Goal: Task Accomplishment & Management: Use online tool/utility

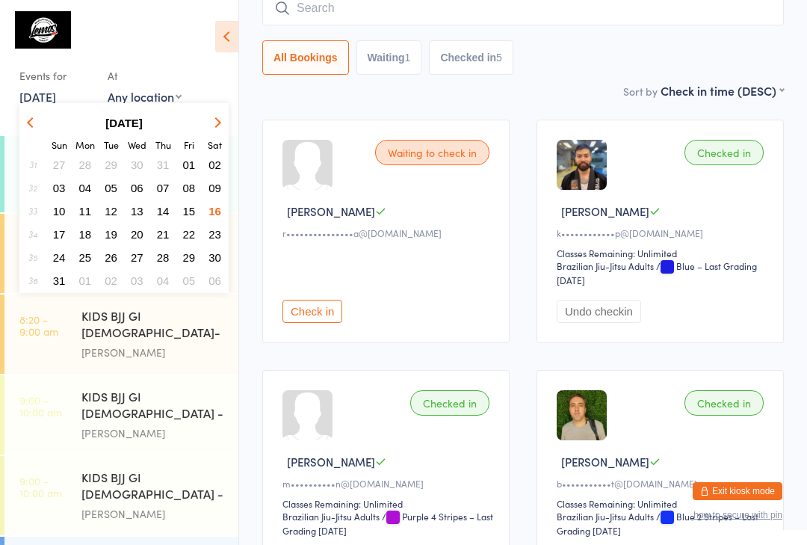
scroll to position [191, 0]
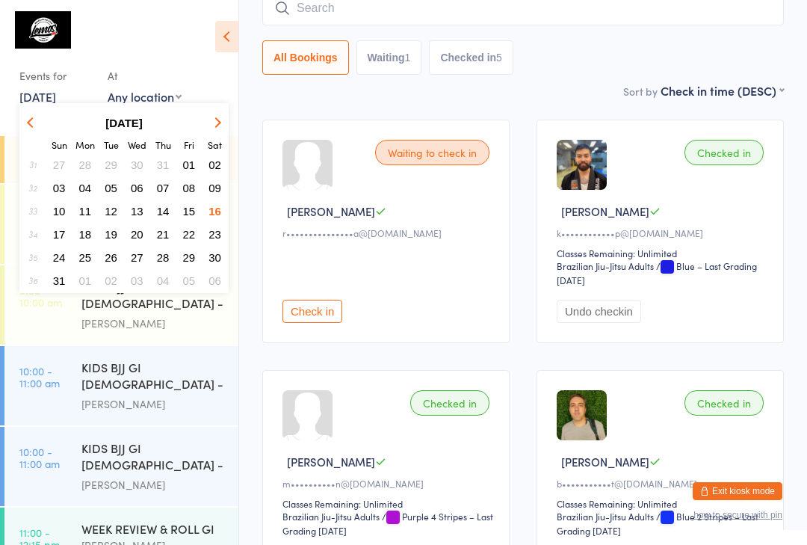
click at [86, 239] on span "18" at bounding box center [85, 234] width 13 height 13
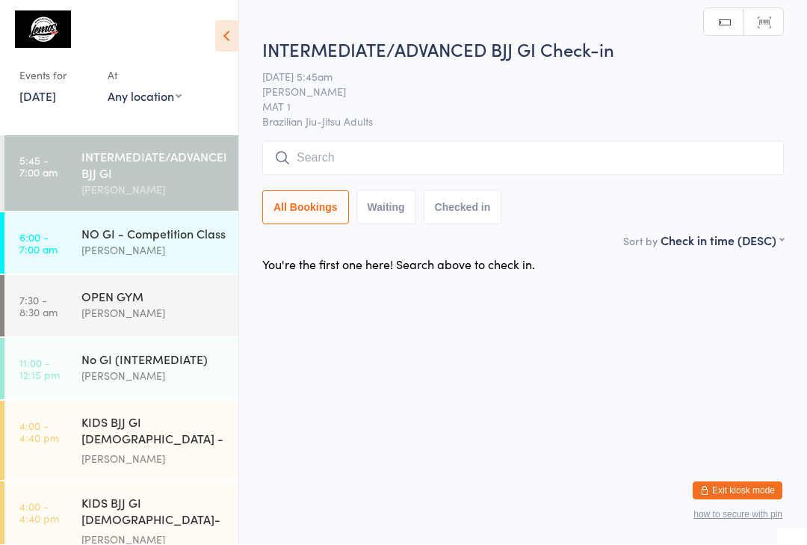
click at [160, 250] on div "[PERSON_NAME]" at bounding box center [153, 250] width 144 height 17
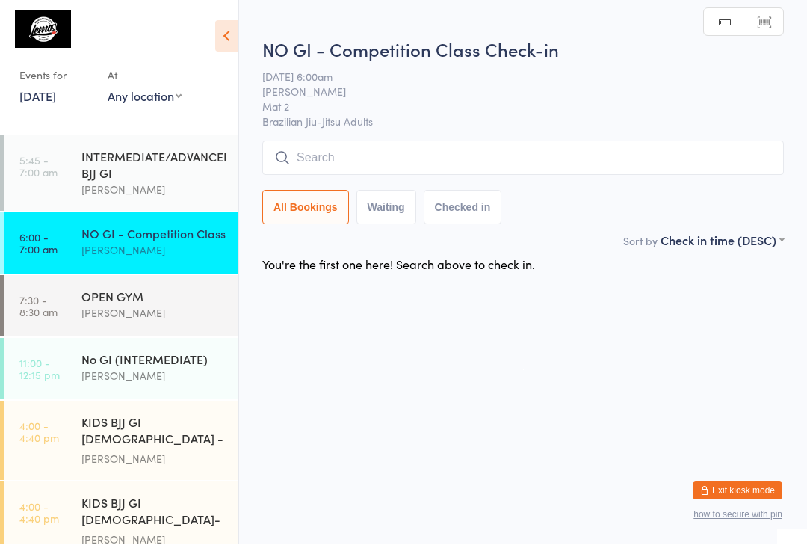
click at [371, 148] on input "search" at bounding box center [523, 158] width 522 height 34
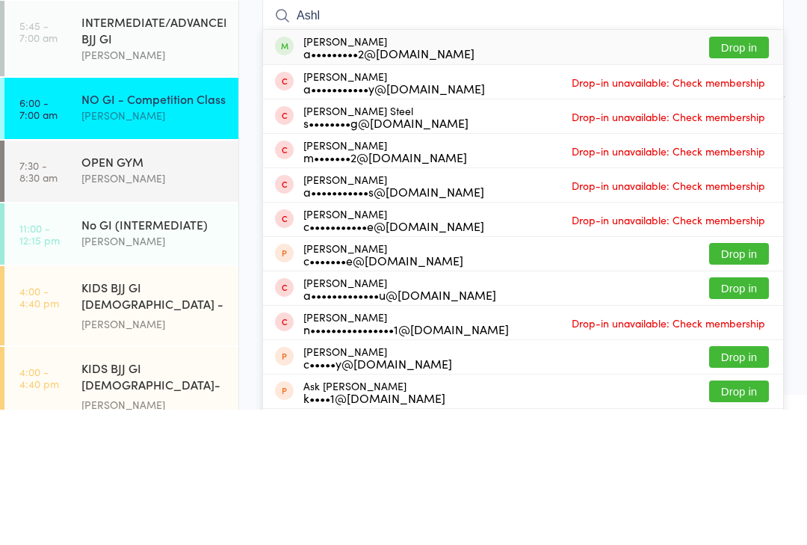
type input "Ashl"
click at [754, 172] on button "Drop in" at bounding box center [739, 183] width 60 height 22
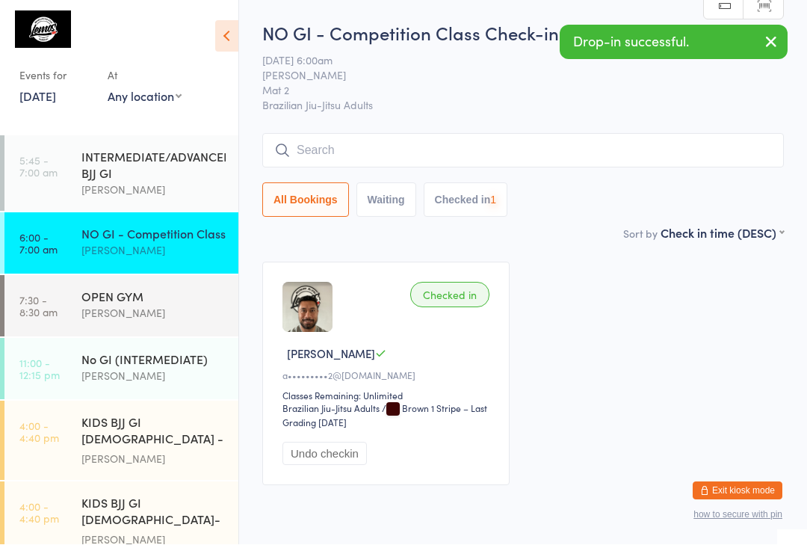
scroll to position [1, 0]
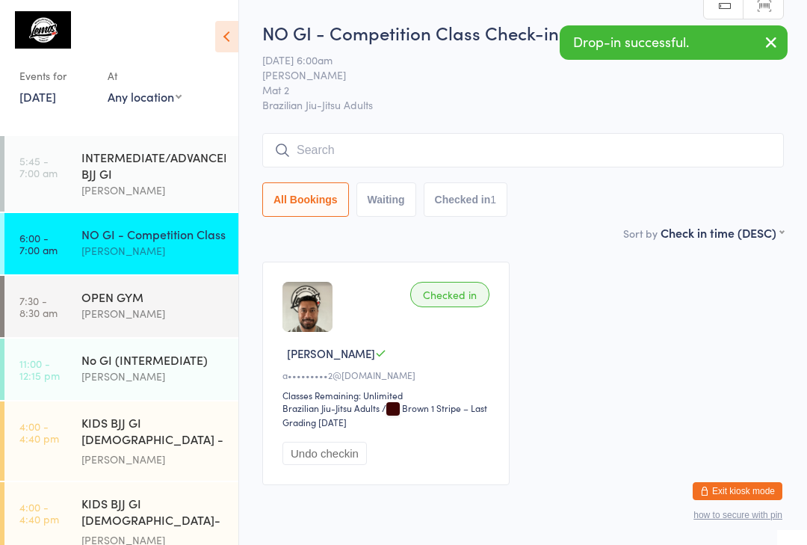
click at [173, 188] on div "[PERSON_NAME]" at bounding box center [153, 190] width 144 height 17
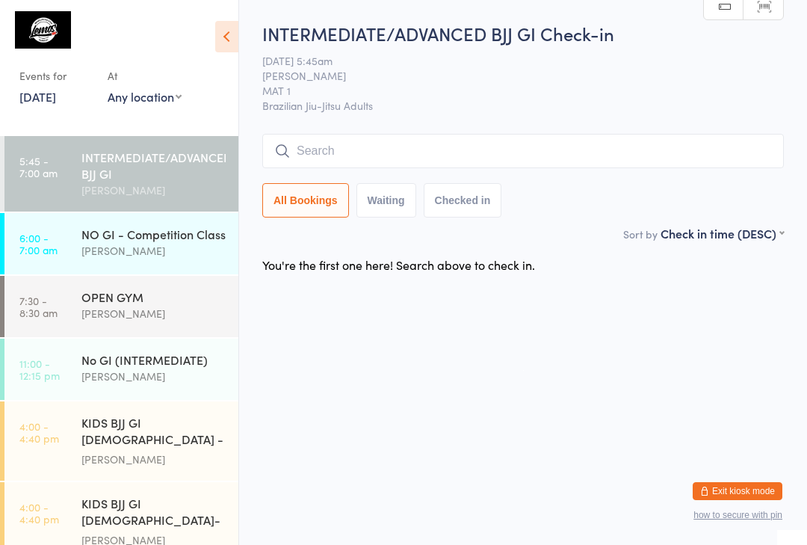
click at [72, 155] on link "5:45 - 7:00 am INTERMEDIATE/ADVANCED BJJ GI [PERSON_NAME]" at bounding box center [121, 173] width 234 height 75
click at [347, 156] on input "search" at bounding box center [523, 151] width 522 height 34
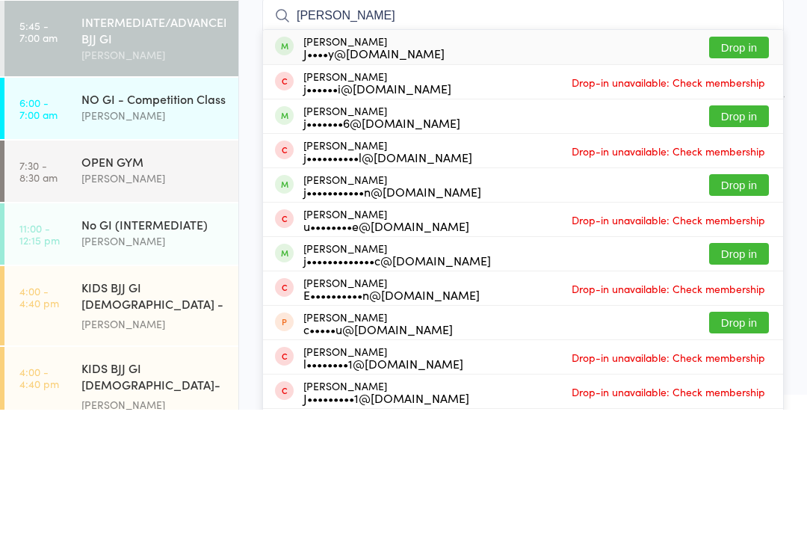
type input "[PERSON_NAME]"
click at [744, 309] on button "Drop in" at bounding box center [739, 320] width 60 height 22
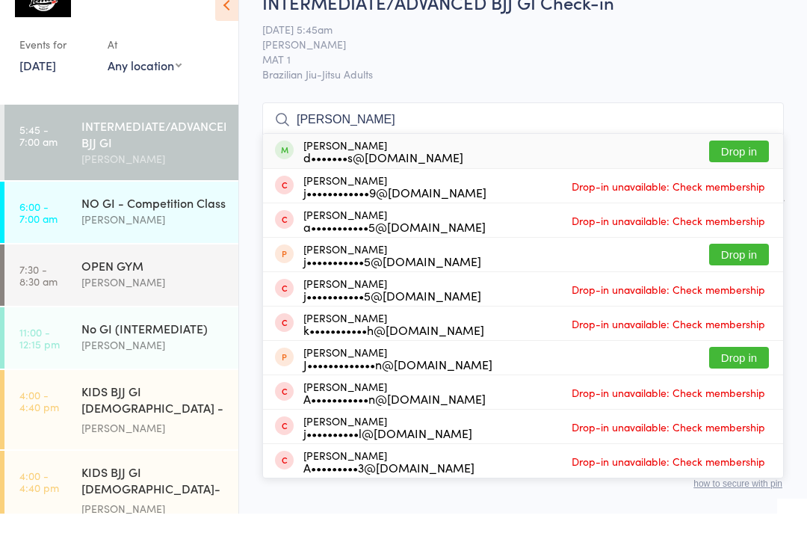
type input "[PERSON_NAME]"
click at [751, 172] on button "Drop in" at bounding box center [739, 183] width 60 height 22
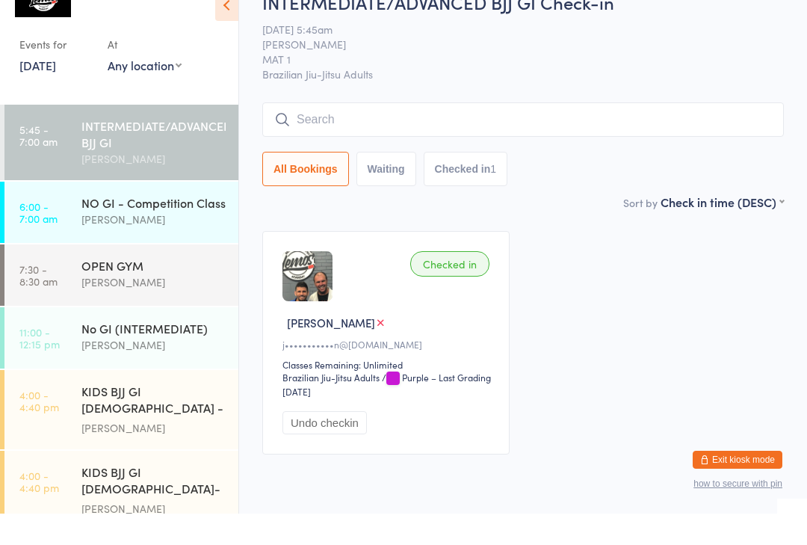
scroll to position [31, 0]
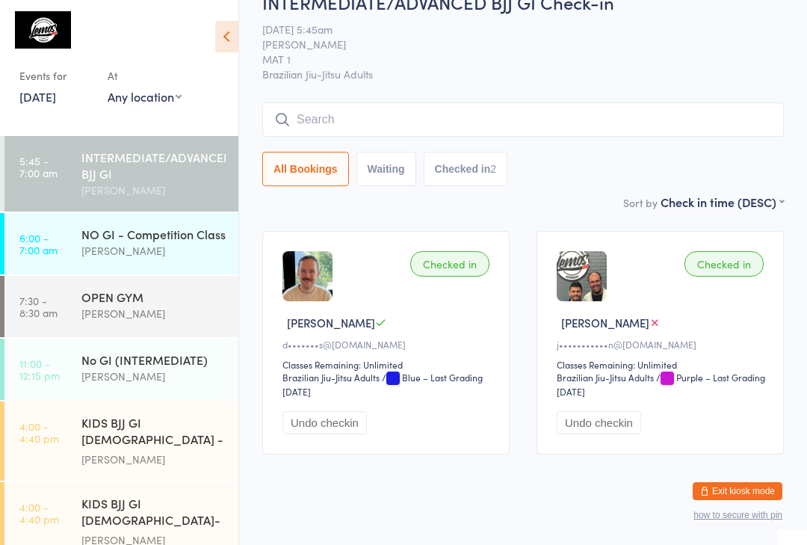
click at [195, 237] on div "NO GI - Competition Class" at bounding box center [153, 234] width 144 height 16
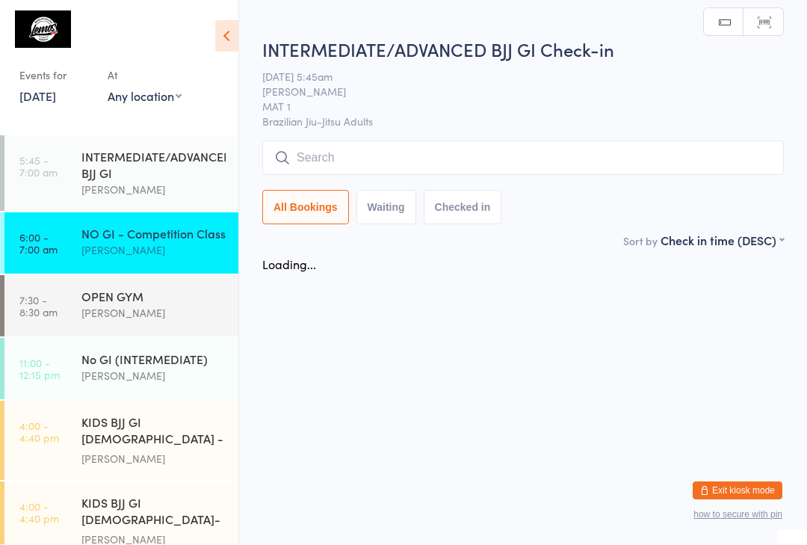
scroll to position [1, 0]
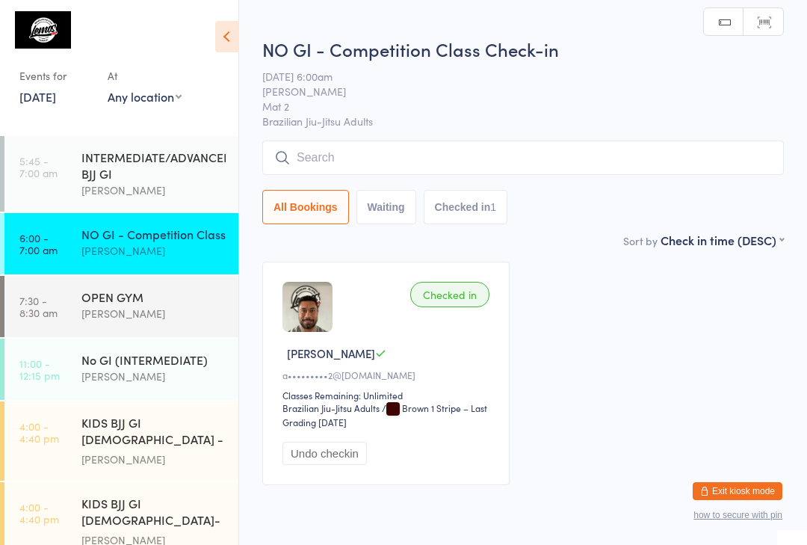
click at [394, 162] on input "search" at bounding box center [523, 157] width 522 height 34
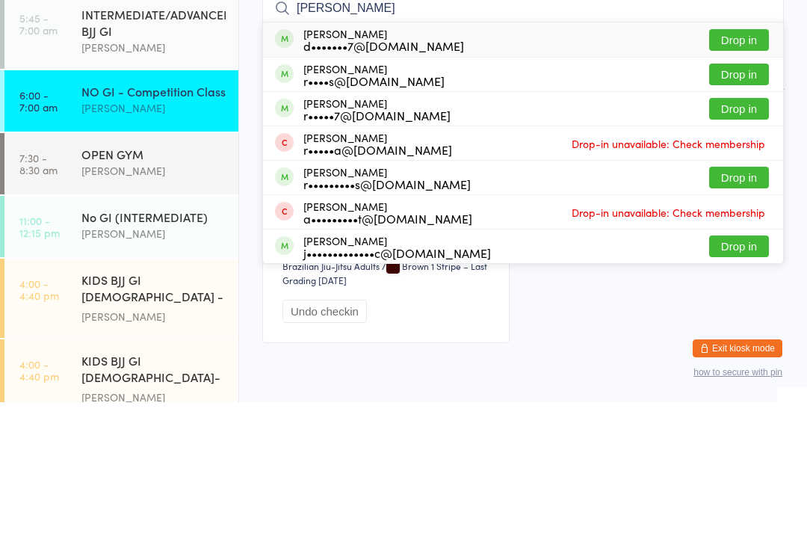
type input "[PERSON_NAME]"
click at [743, 309] on button "Drop in" at bounding box center [739, 320] width 60 height 22
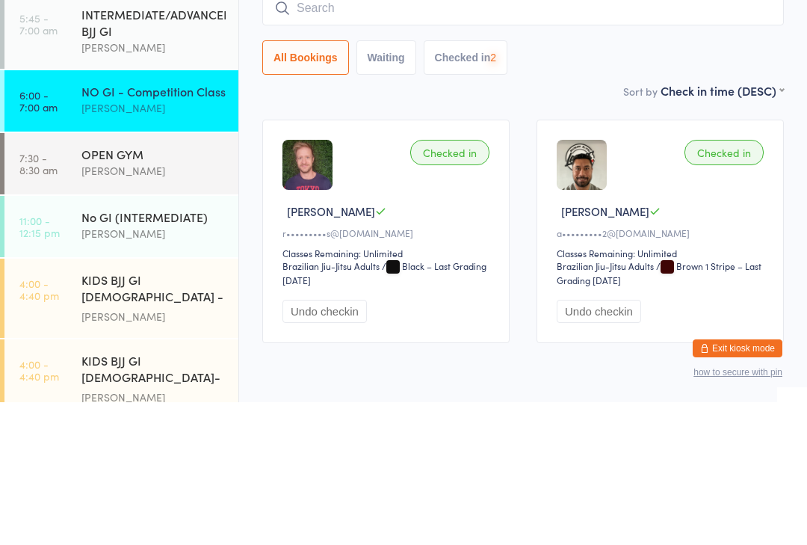
click at [176, 182] on div "[PERSON_NAME]" at bounding box center [153, 190] width 144 height 17
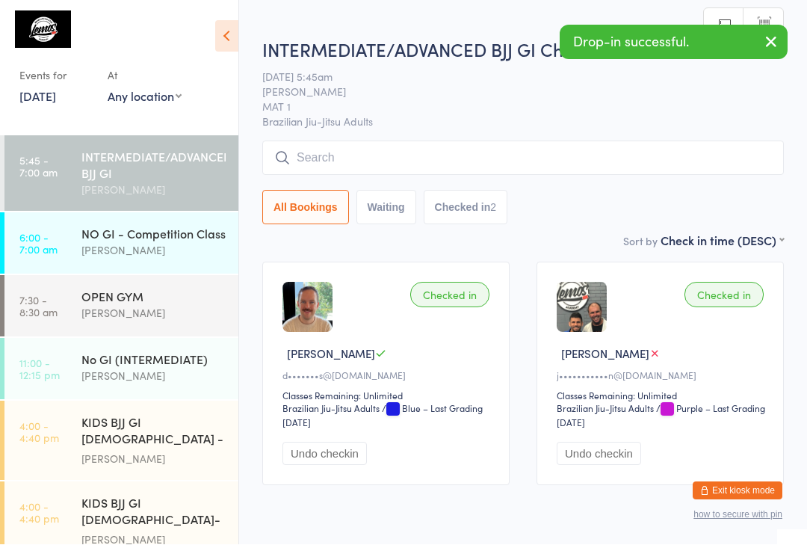
scroll to position [1, 0]
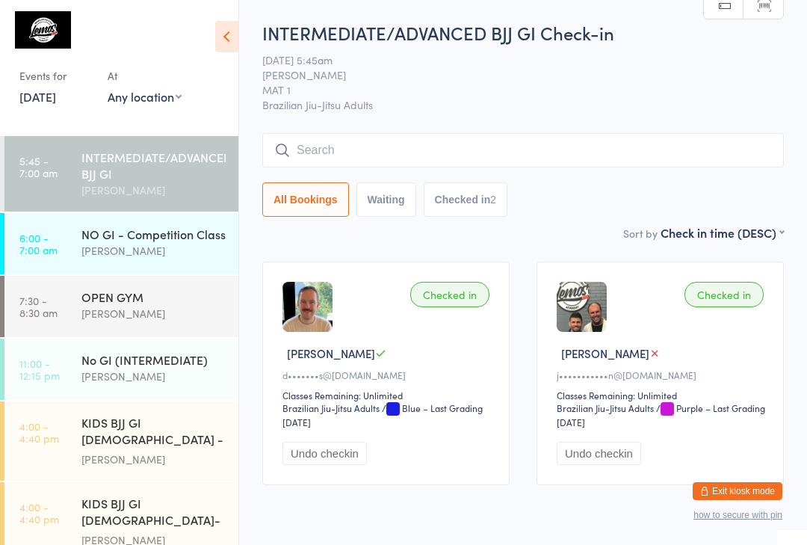
click at [102, 250] on div "[PERSON_NAME]" at bounding box center [153, 250] width 144 height 17
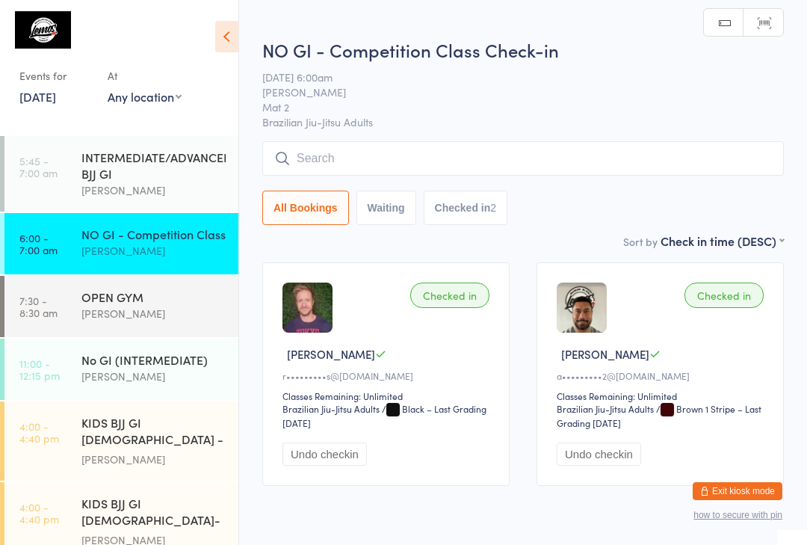
click at [381, 165] on input "search" at bounding box center [523, 158] width 522 height 34
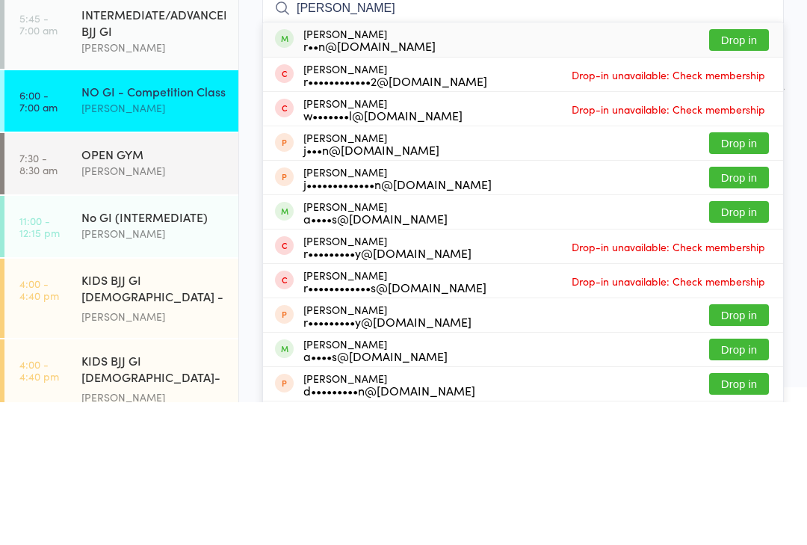
type input "[PERSON_NAME]"
click at [749, 172] on button "Drop in" at bounding box center [739, 183] width 60 height 22
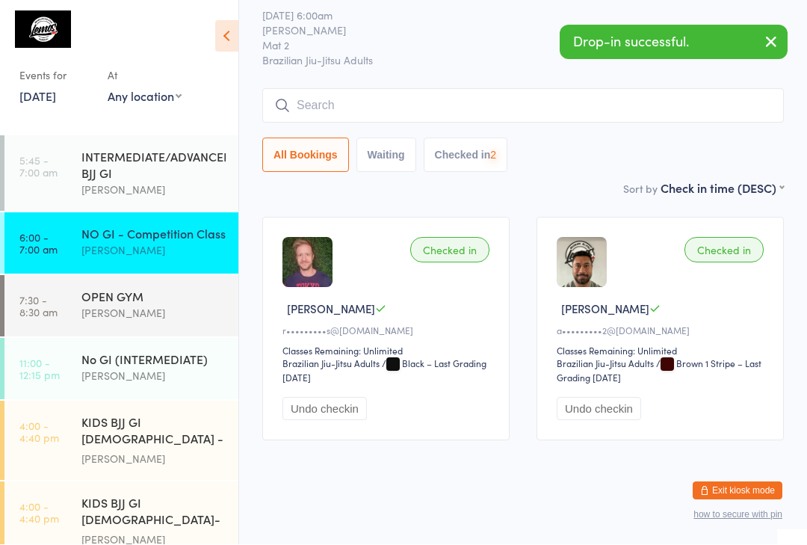
scroll to position [65, 0]
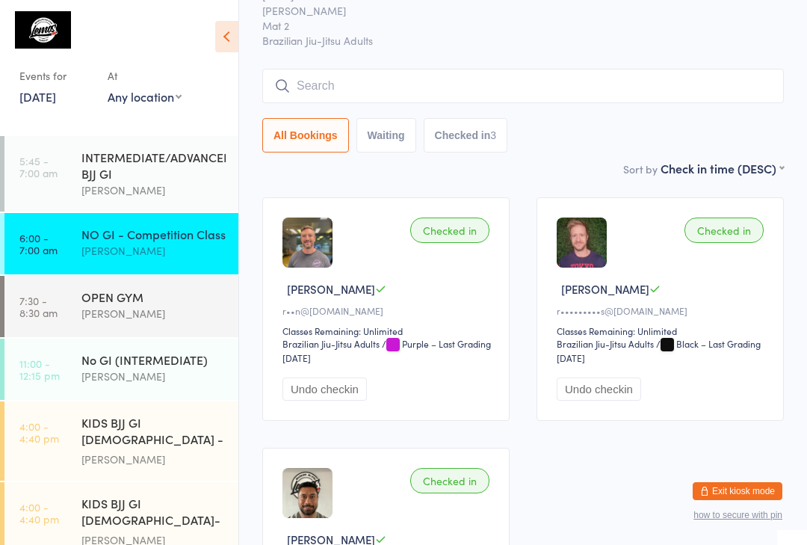
click at [151, 171] on div "INTERMEDIATE/ADVANCED BJJ GI" at bounding box center [153, 165] width 144 height 33
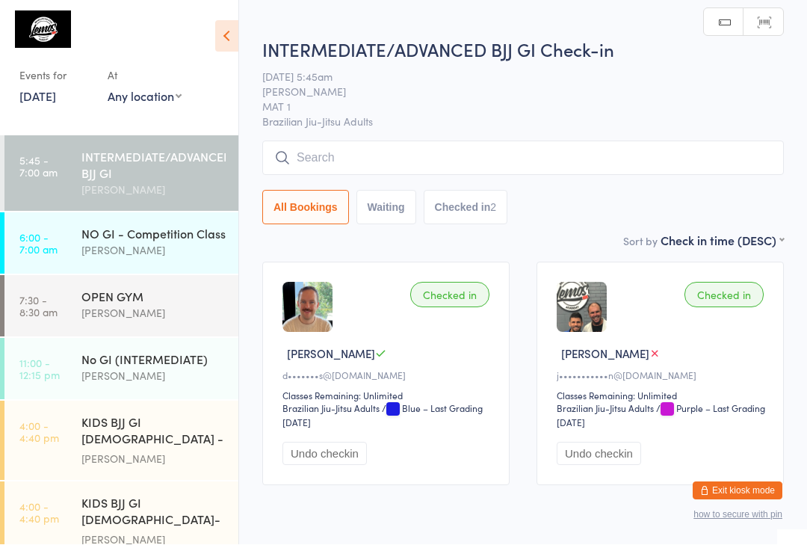
scroll to position [1, 0]
click at [414, 160] on input "search" at bounding box center [523, 157] width 522 height 34
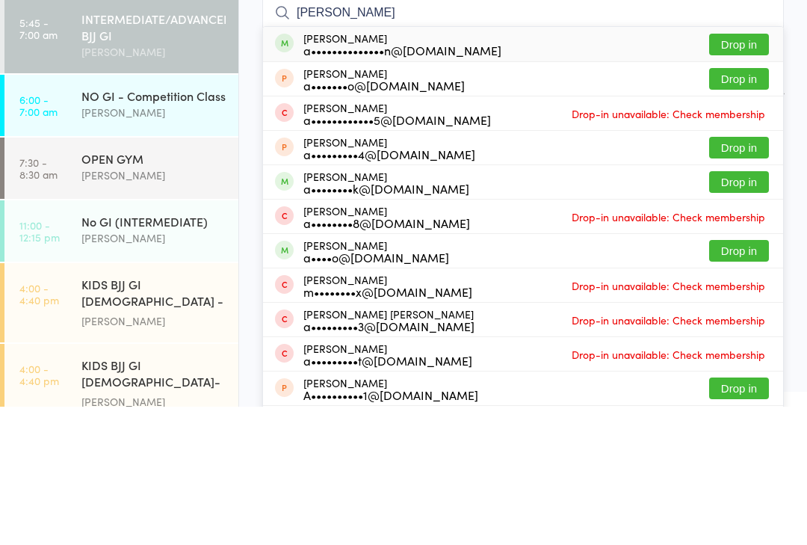
type input "[PERSON_NAME]"
click at [760, 172] on button "Drop in" at bounding box center [739, 183] width 60 height 22
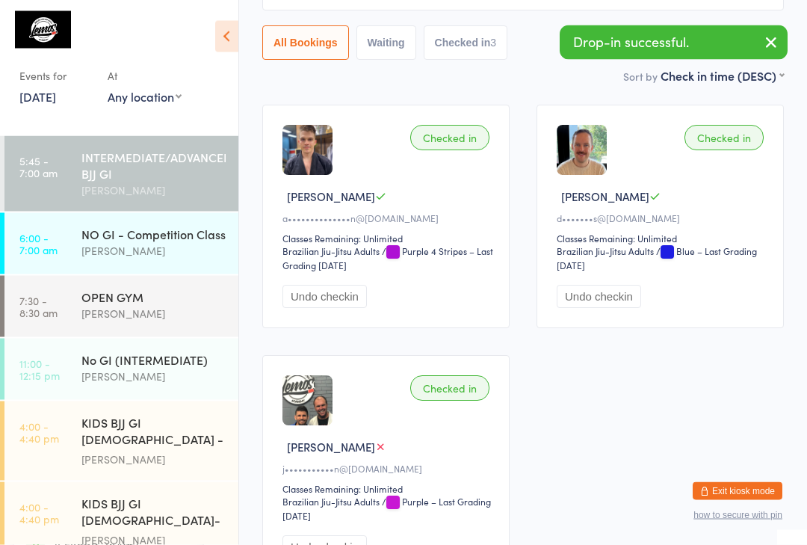
scroll to position [158, 0]
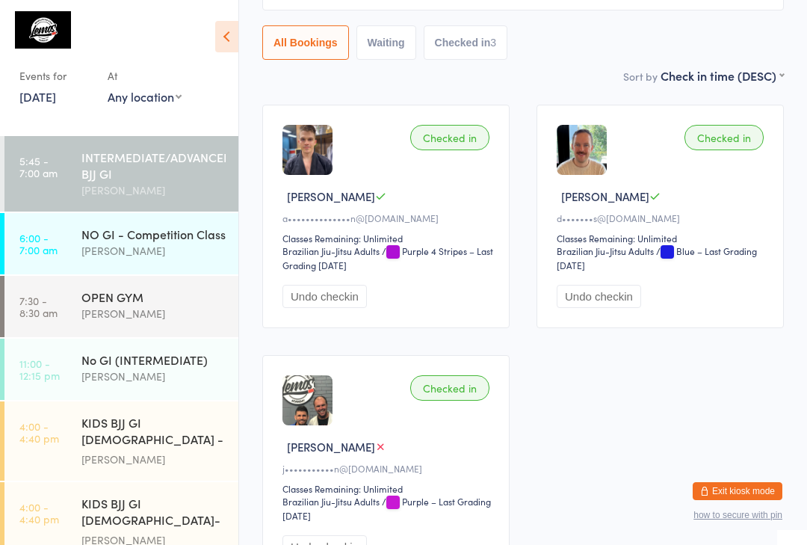
click at [129, 242] on div "NO GI - Competition Class" at bounding box center [153, 234] width 144 height 16
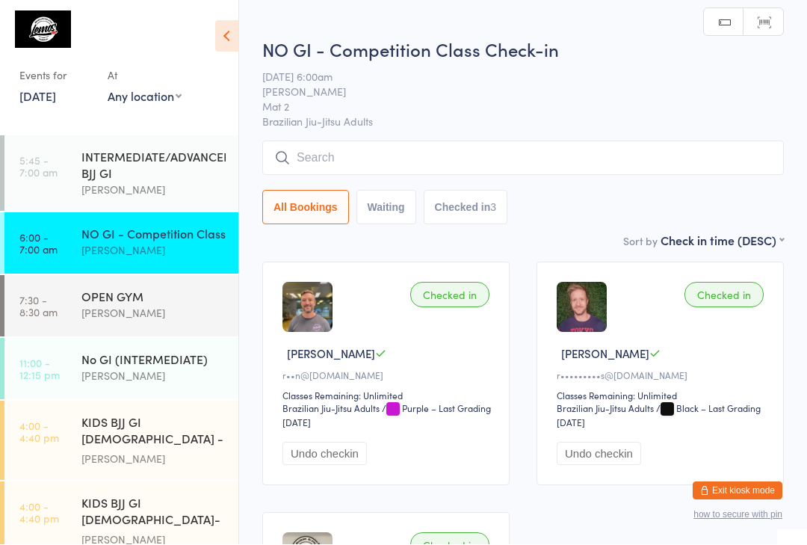
scroll to position [1, 0]
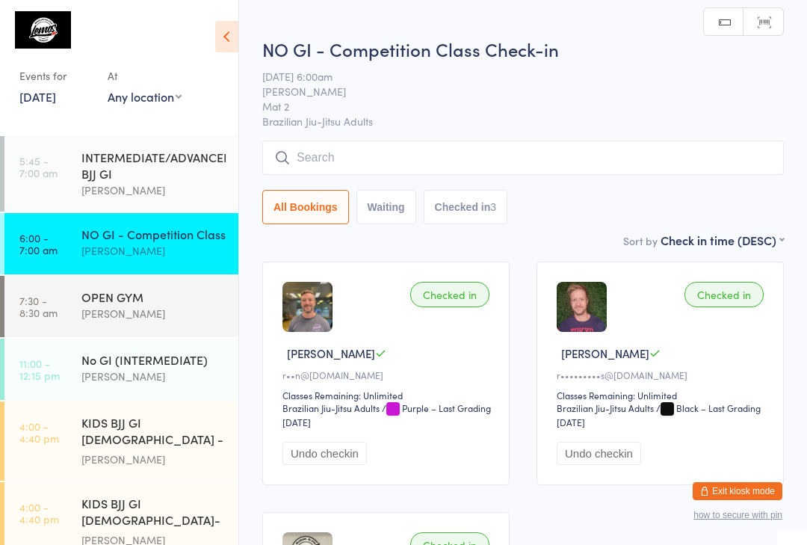
click at [329, 164] on input "search" at bounding box center [523, 157] width 522 height 34
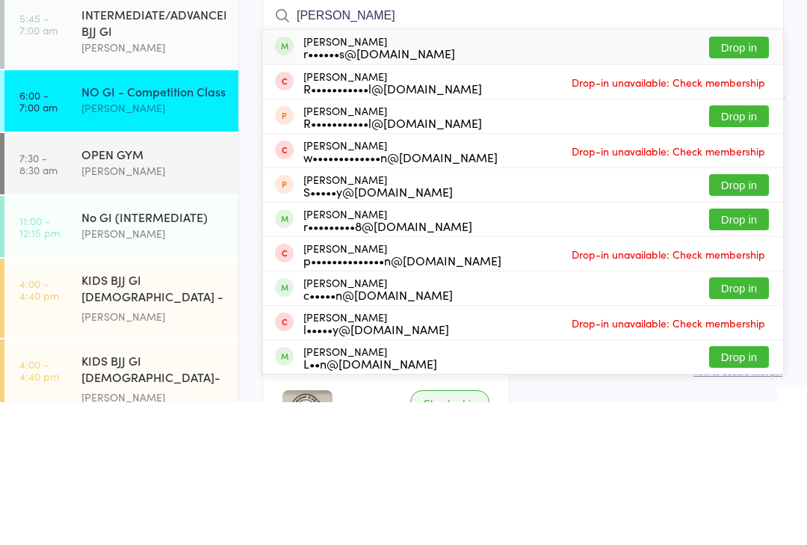
type input "[PERSON_NAME]"
click at [732, 179] on button "Drop in" at bounding box center [739, 190] width 60 height 22
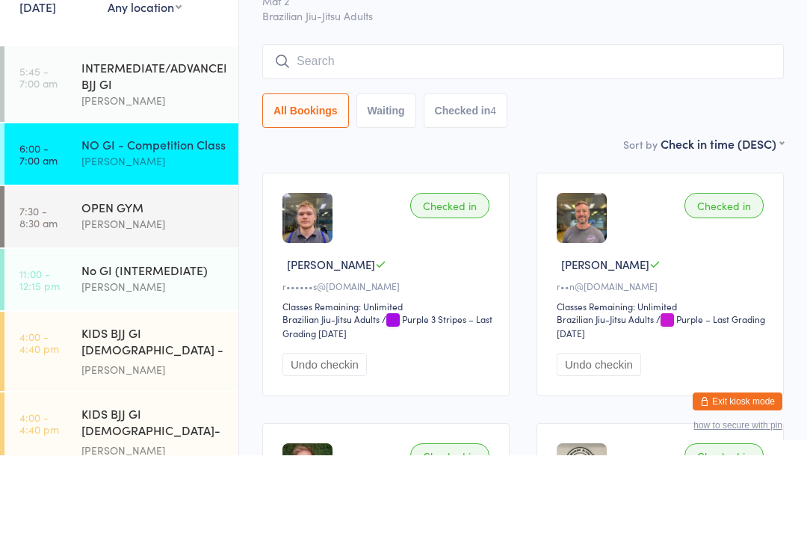
click at [615, 134] on input "search" at bounding box center [523, 151] width 522 height 34
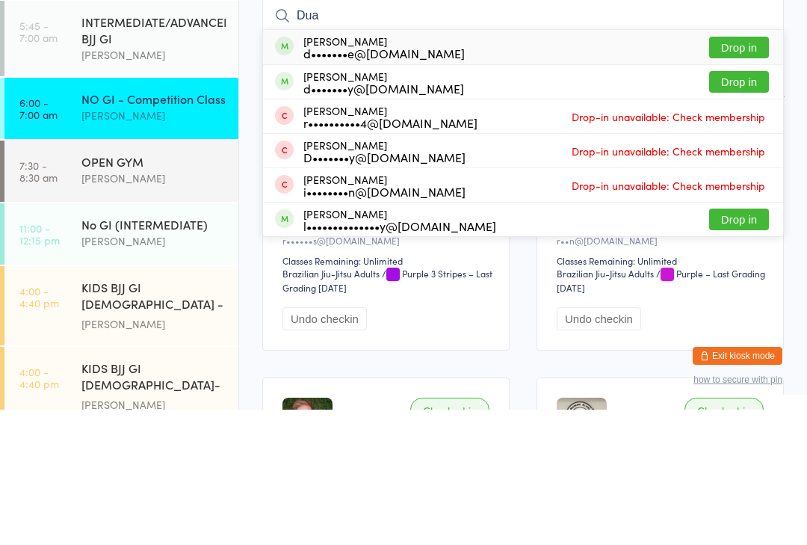
type input "Dua"
click at [752, 172] on button "Drop in" at bounding box center [739, 183] width 60 height 22
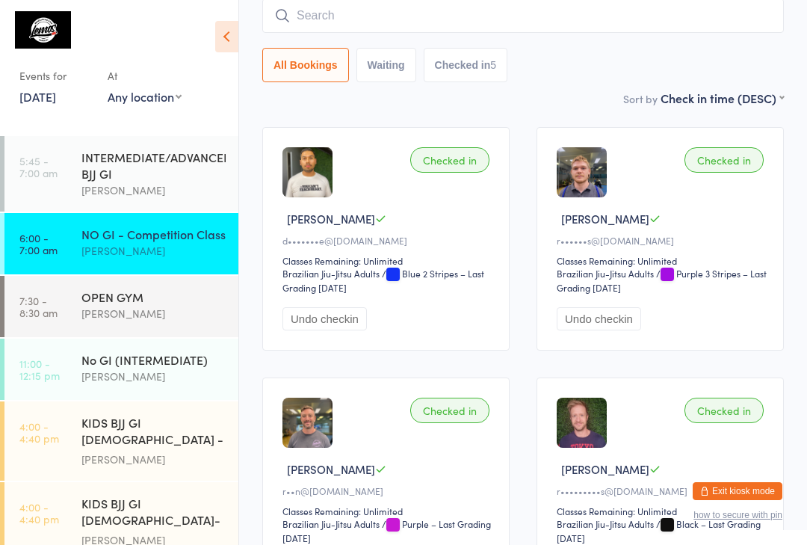
click at [341, 22] on input "search" at bounding box center [523, 16] width 522 height 34
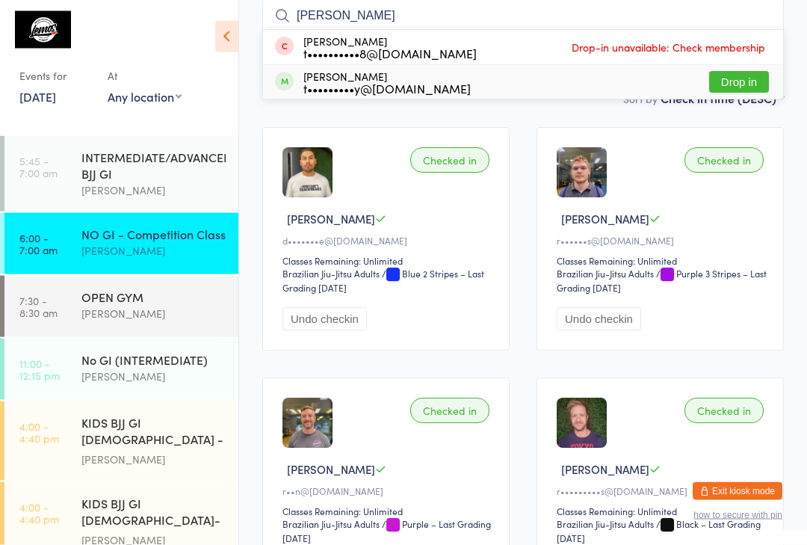
type input "[PERSON_NAME]"
click at [348, 83] on div "t•••••••••y@[DOMAIN_NAME]" at bounding box center [386, 89] width 167 height 12
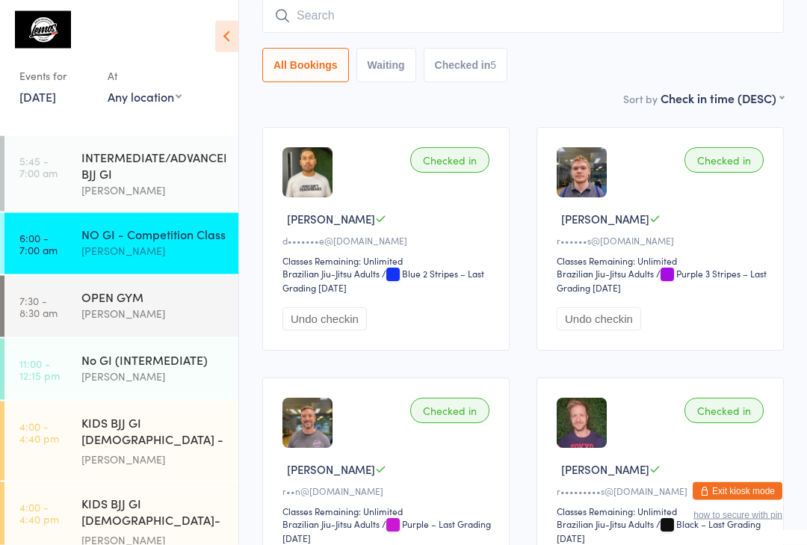
scroll to position [135, 0]
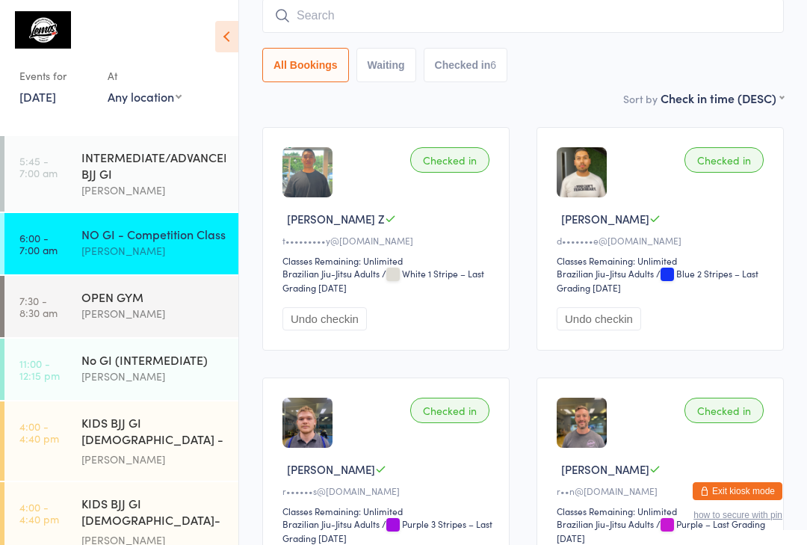
click at [330, 25] on input "search" at bounding box center [523, 16] width 522 height 34
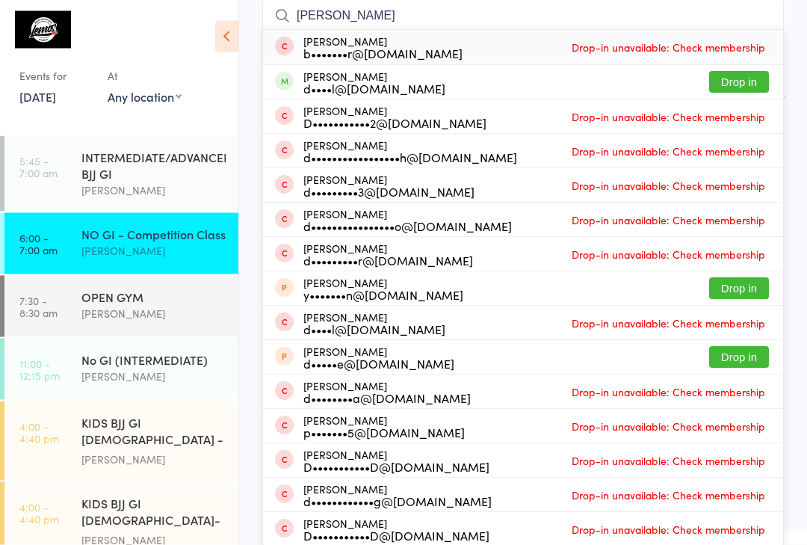
type input "[PERSON_NAME]"
click at [755, 85] on button "Drop in" at bounding box center [739, 83] width 60 height 22
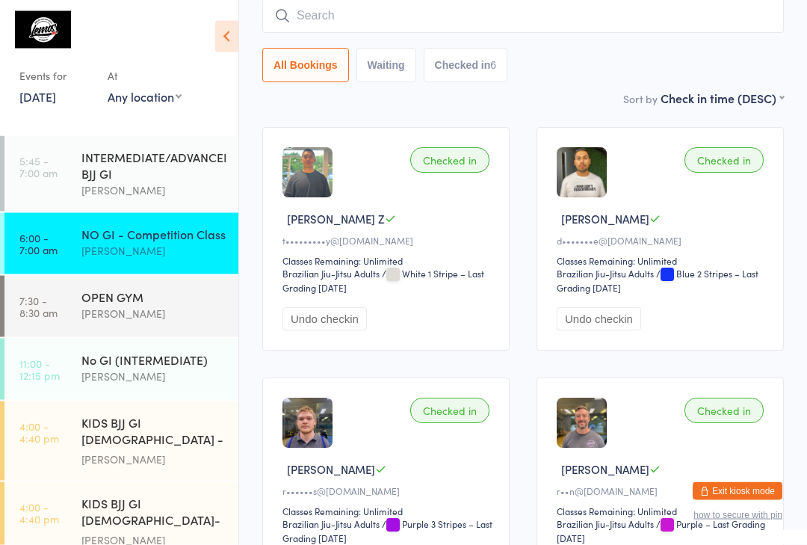
scroll to position [135, 0]
